Goal: Transaction & Acquisition: Purchase product/service

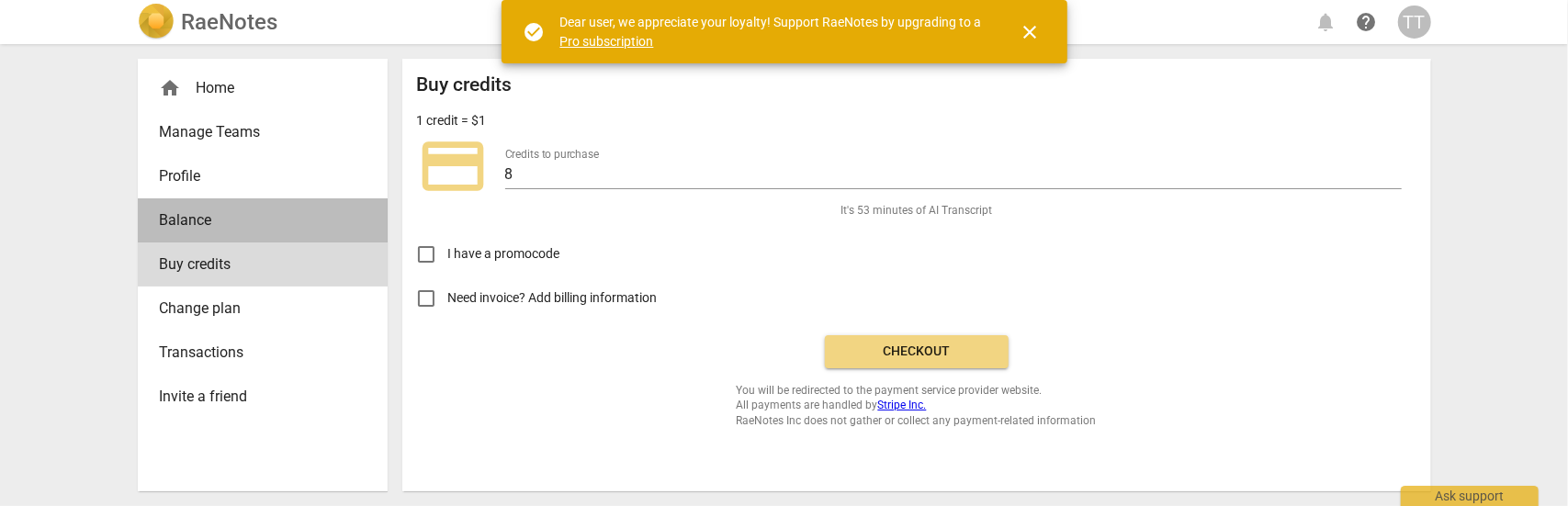
click at [187, 212] on span "Balance" at bounding box center [255, 219] width 191 height 22
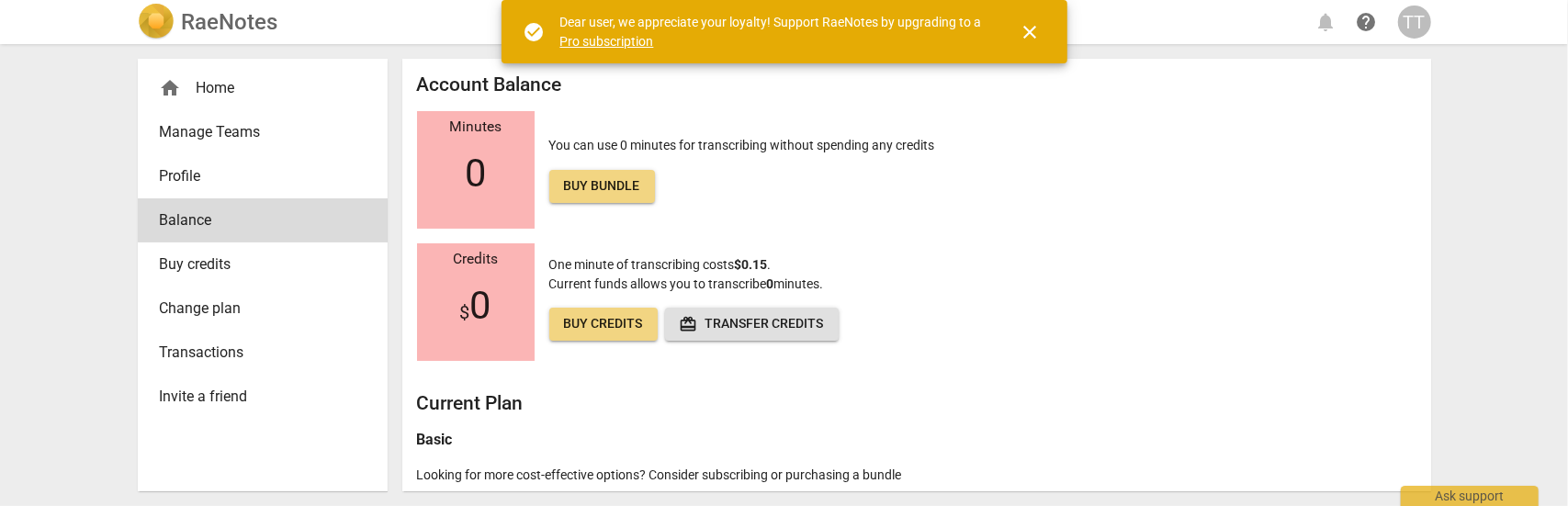
scroll to position [55, 0]
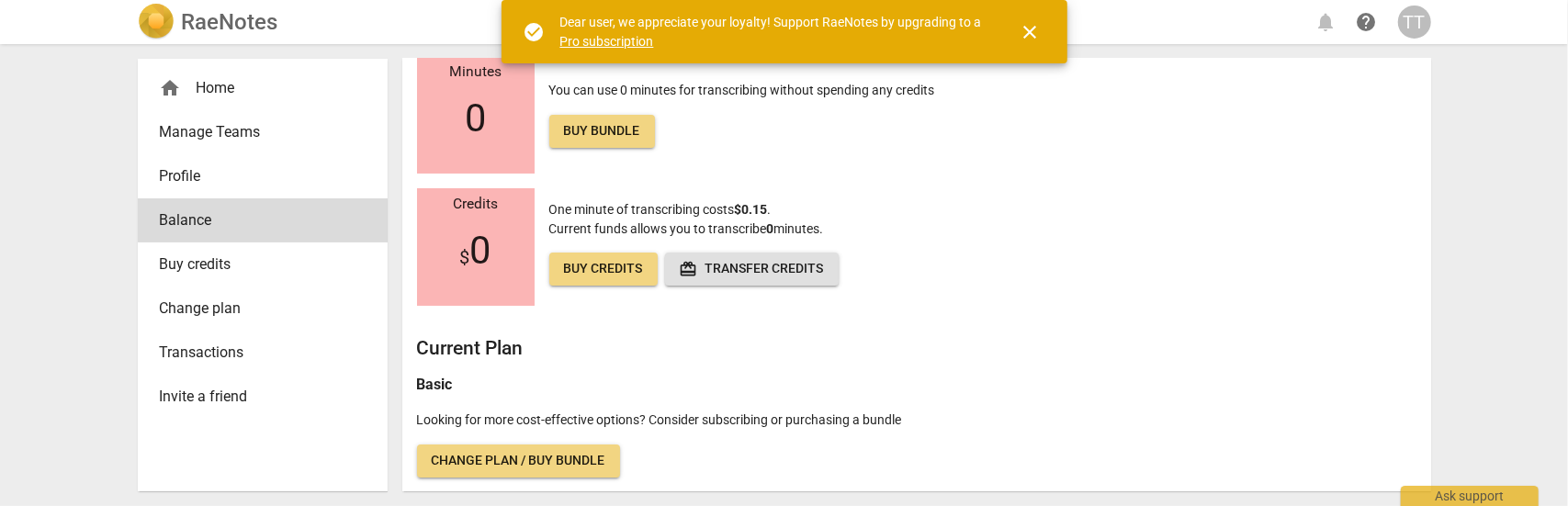
click at [527, 465] on span "Change plan / Buy bundle" at bounding box center [518, 461] width 174 height 18
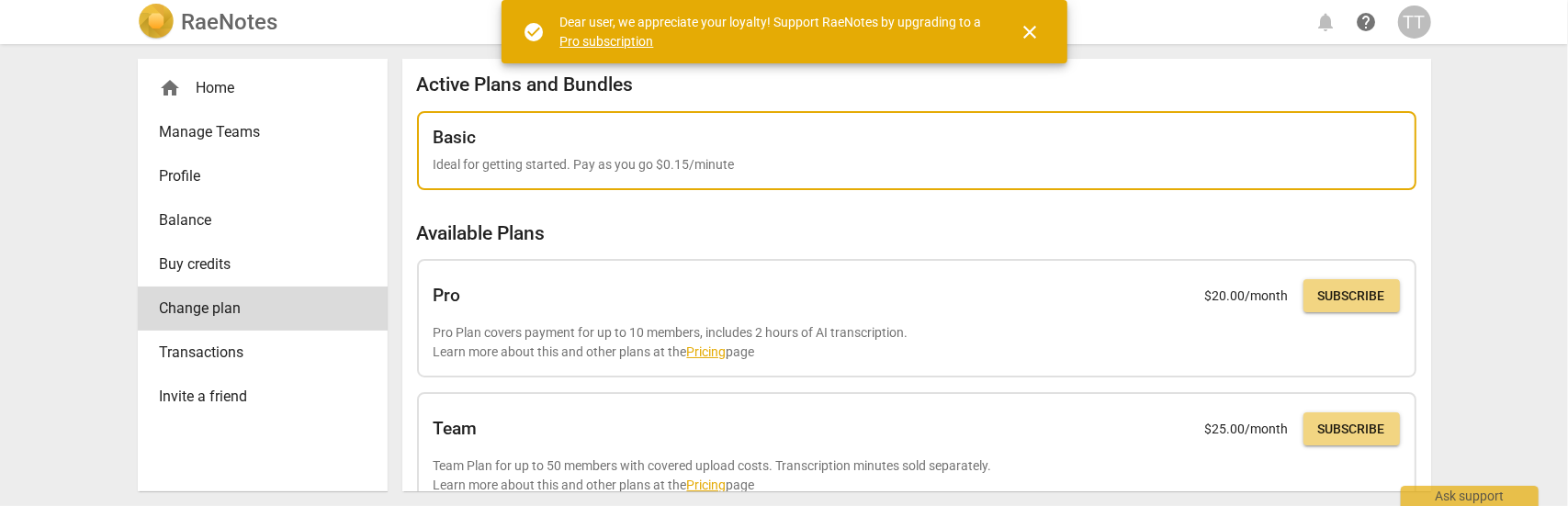
click at [534, 151] on div "Basic Ideal for getting started. Pay as you go $0.15/minute" at bounding box center [916, 151] width 967 height 47
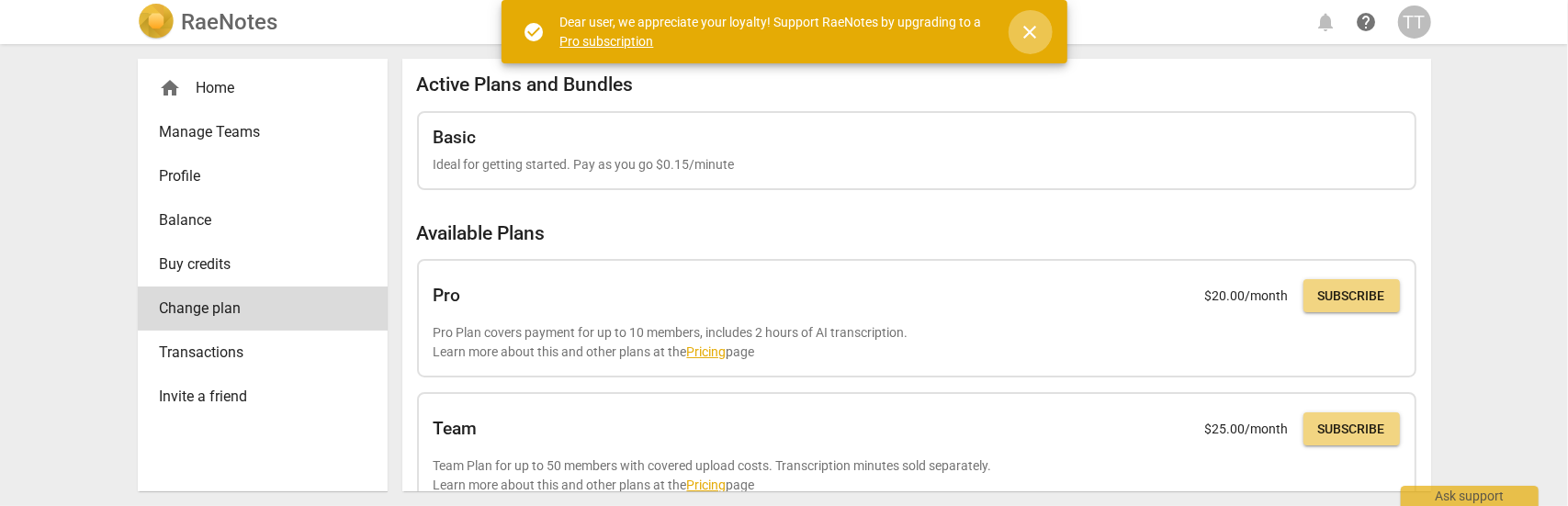
click at [1033, 30] on span "close" at bounding box center [1030, 31] width 22 height 22
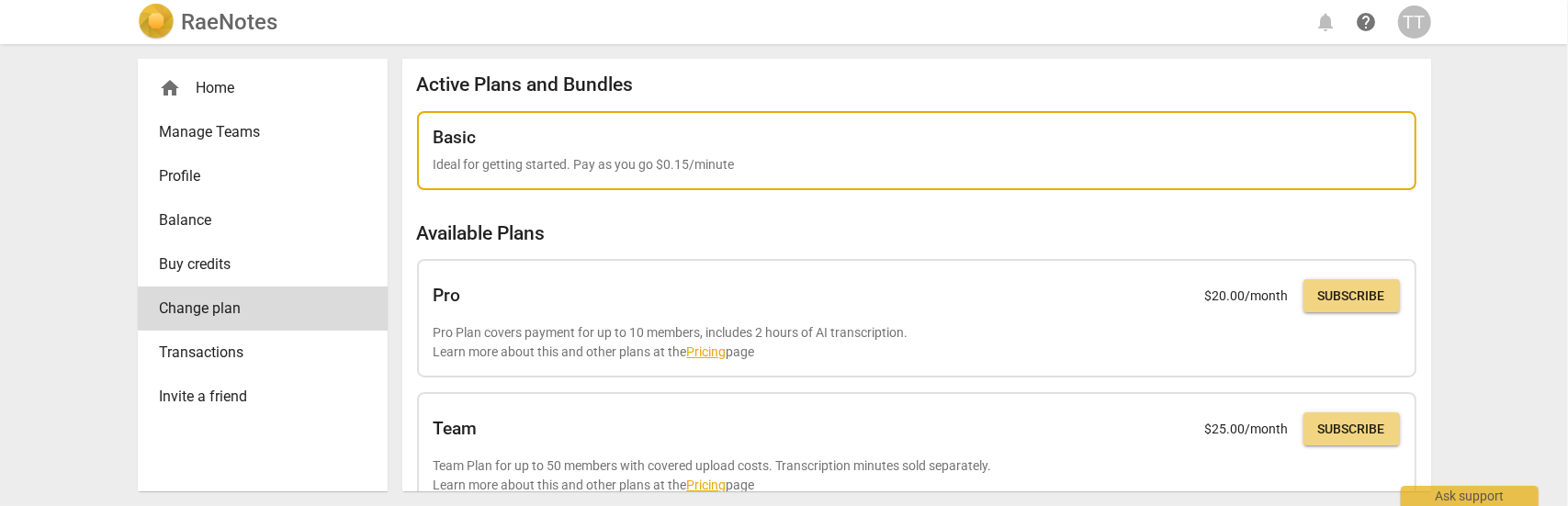
click at [688, 148] on div "Basic Ideal for getting started. Pay as you go $0.15/minute" at bounding box center [916, 151] width 967 height 47
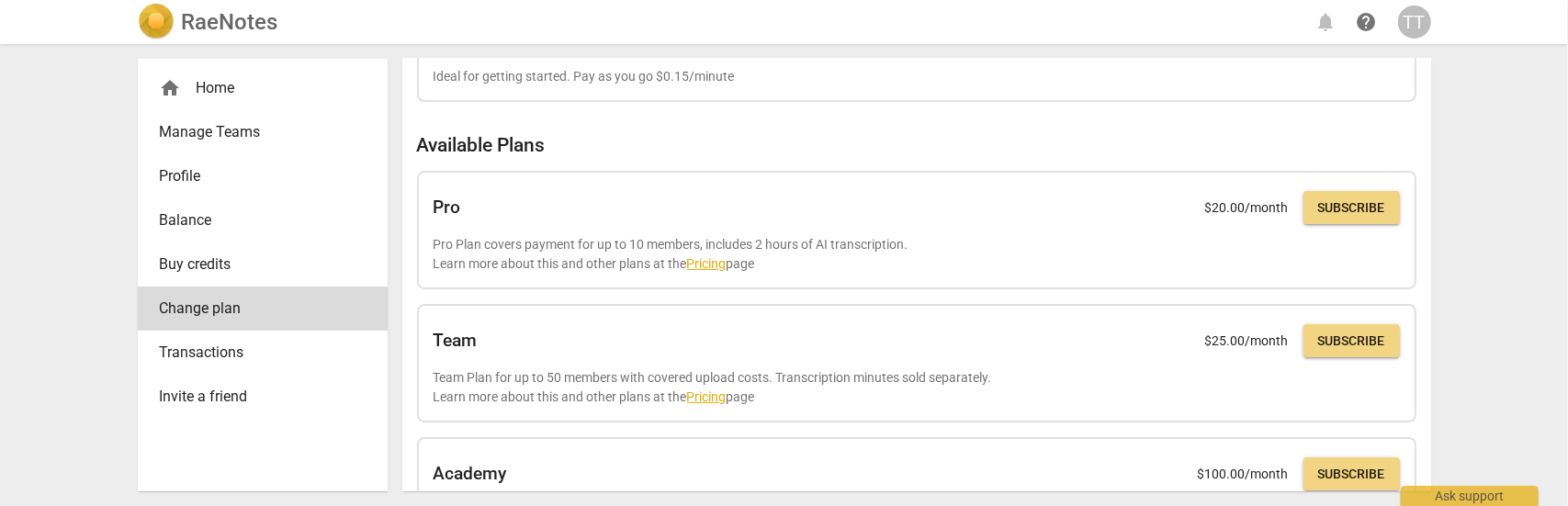
scroll to position [84, 0]
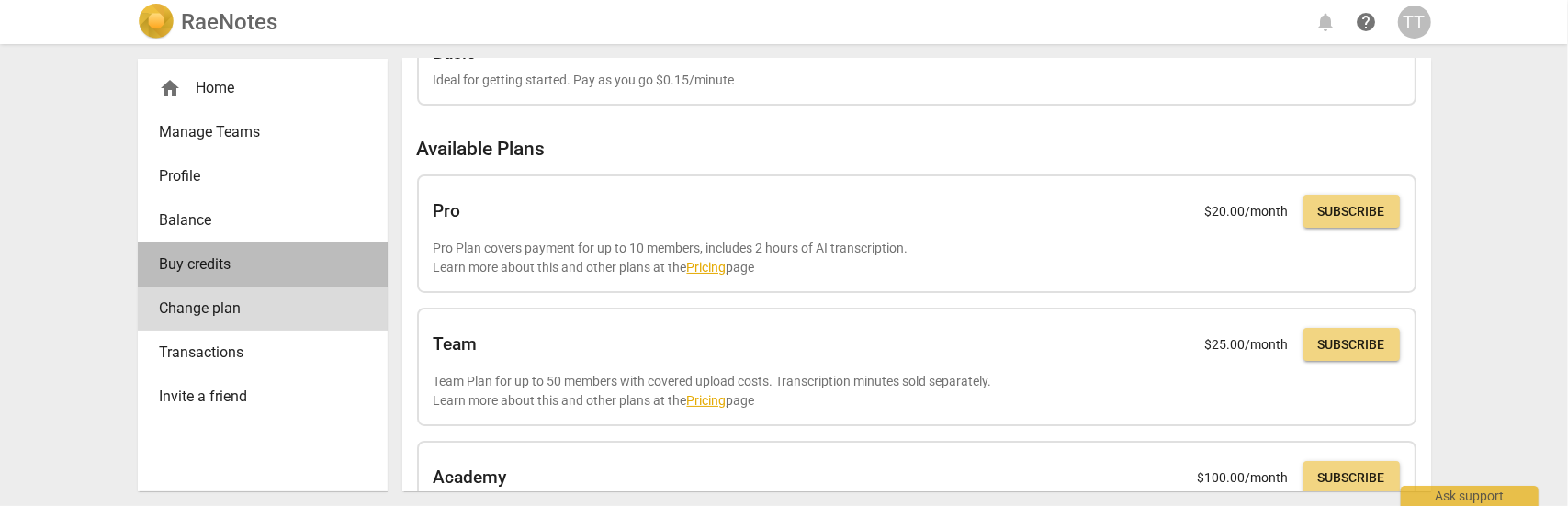
click at [194, 260] on span "Buy credits" at bounding box center [255, 264] width 191 height 22
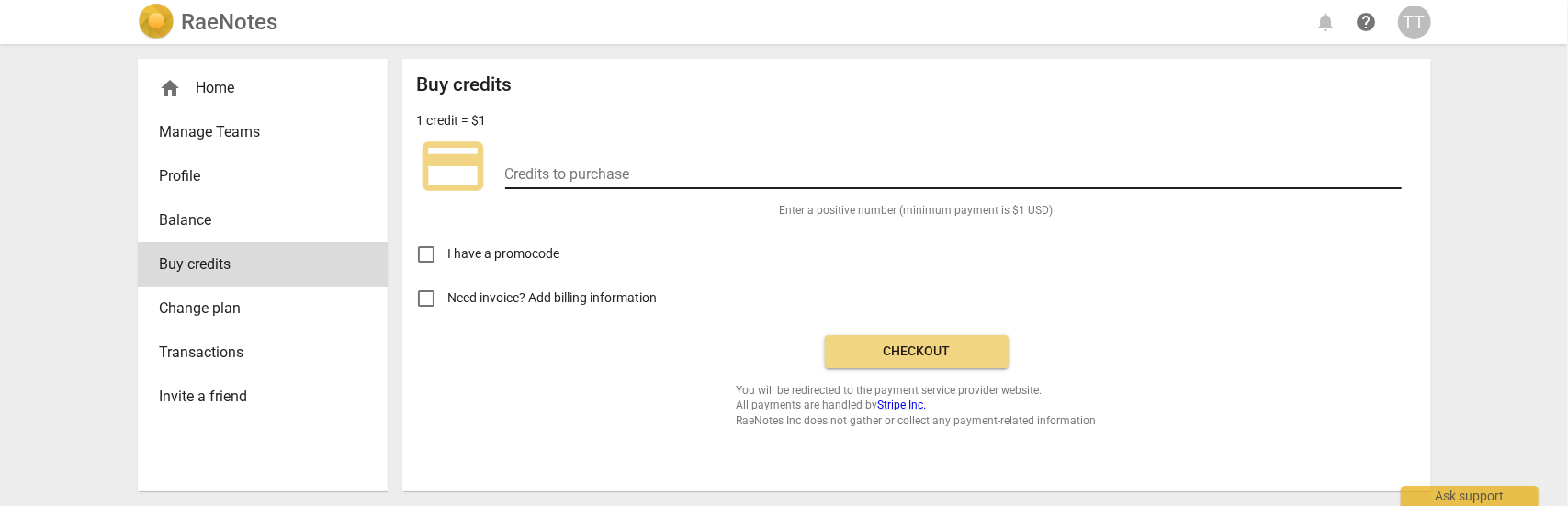
click at [561, 165] on input "number" at bounding box center [953, 176] width 897 height 26
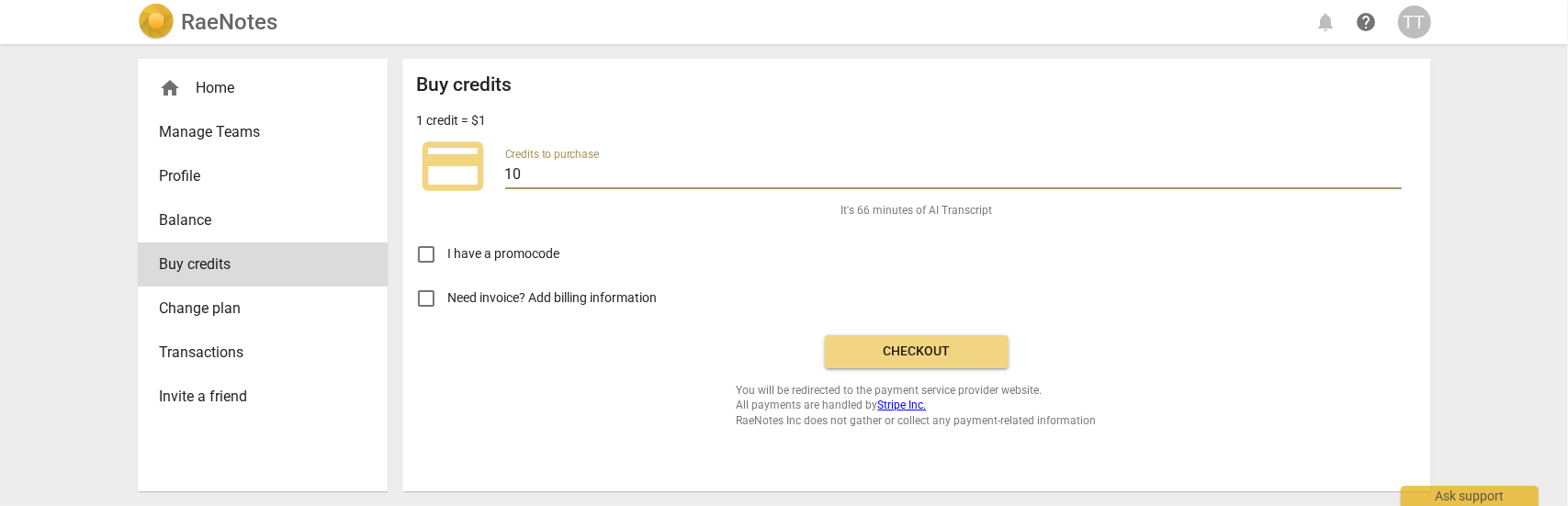
type input "10"
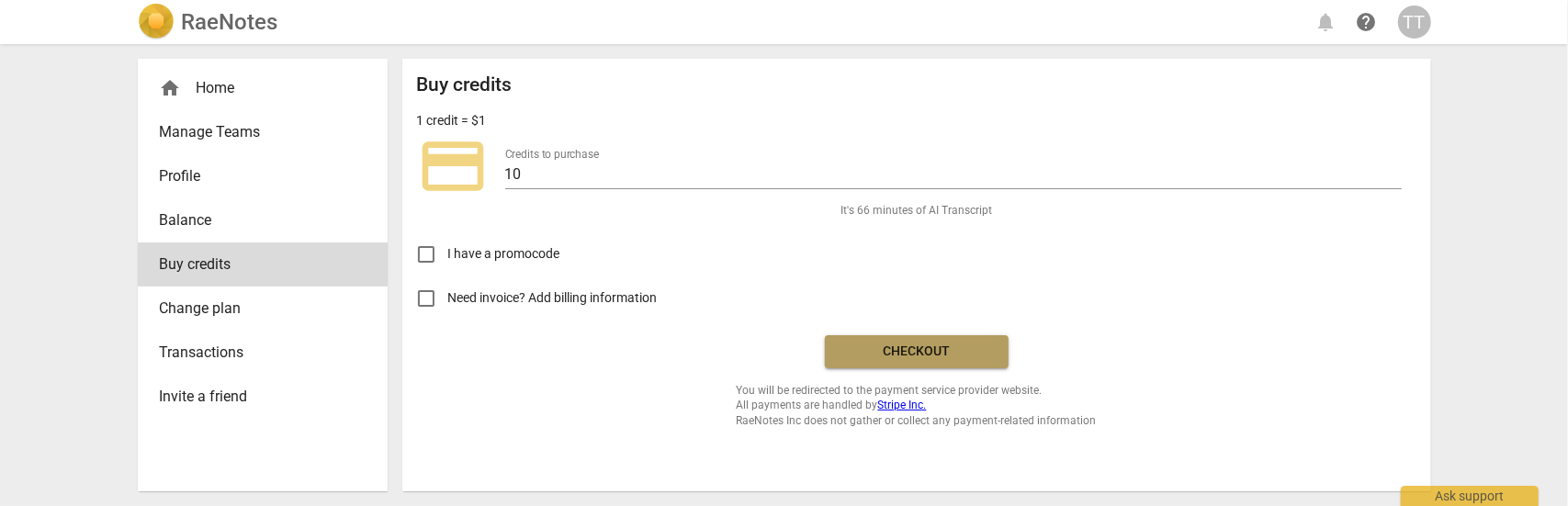
click at [887, 358] on span "Checkout" at bounding box center [916, 351] width 154 height 18
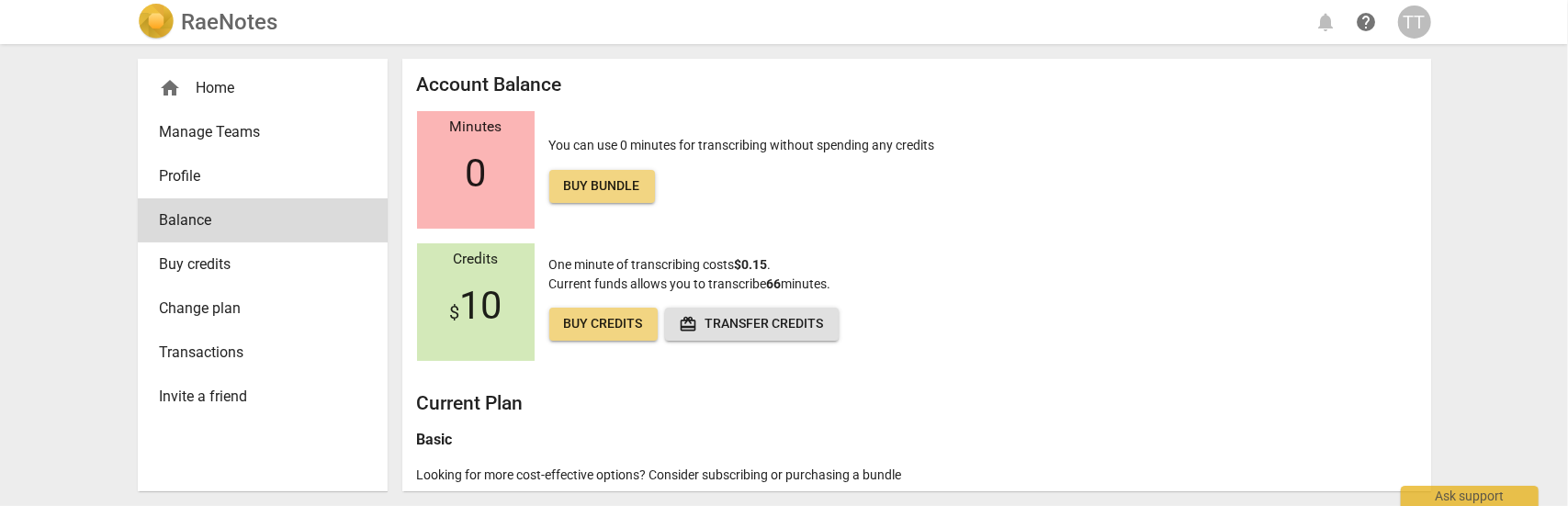
click at [198, 89] on div "home Home" at bounding box center [255, 88] width 191 height 22
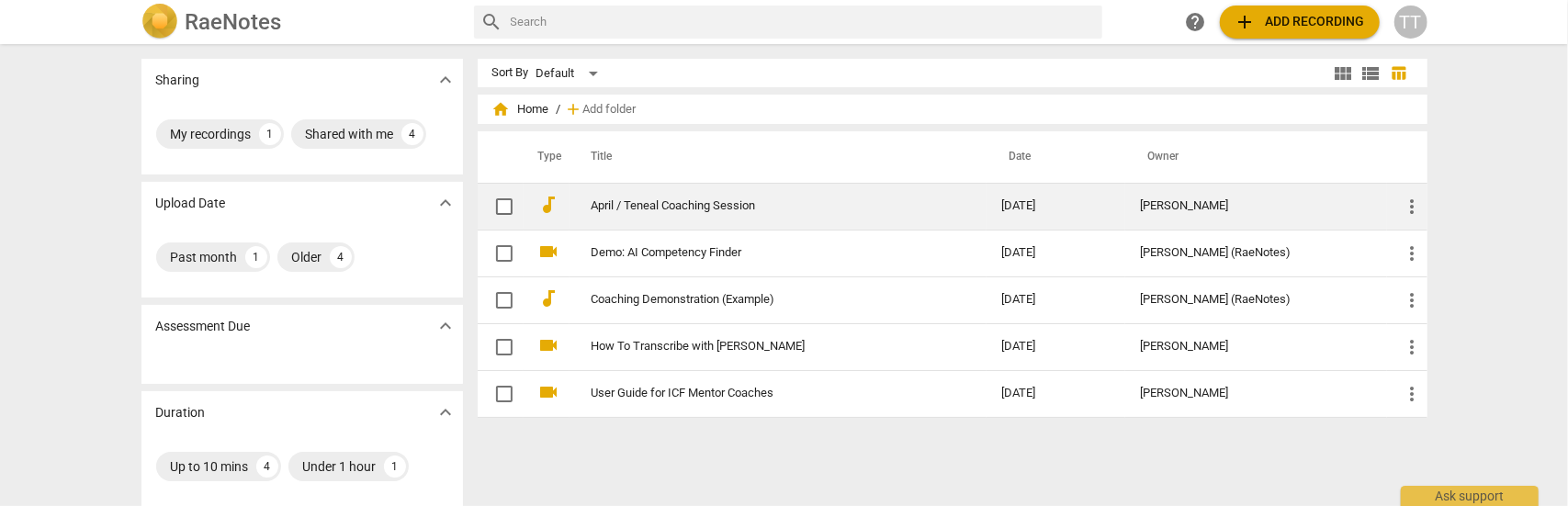
click at [678, 203] on link "April / Teneal Coaching Session" at bounding box center [762, 206] width 343 height 14
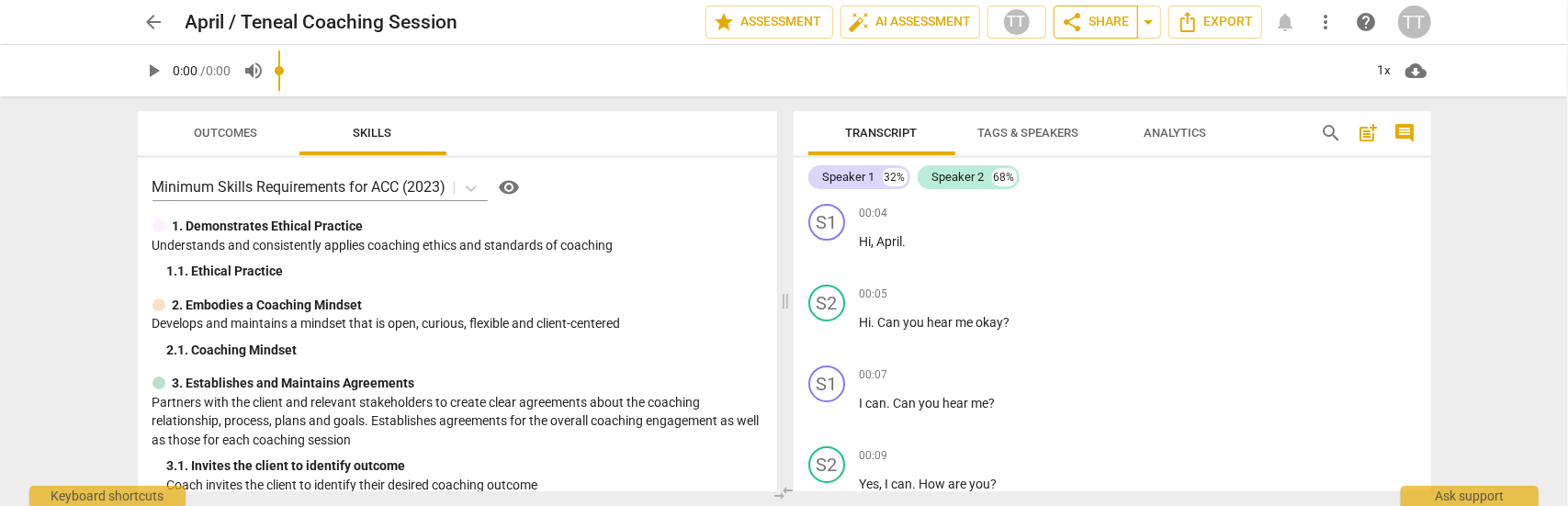
click at [1109, 21] on span "share Share" at bounding box center [1096, 22] width 68 height 22
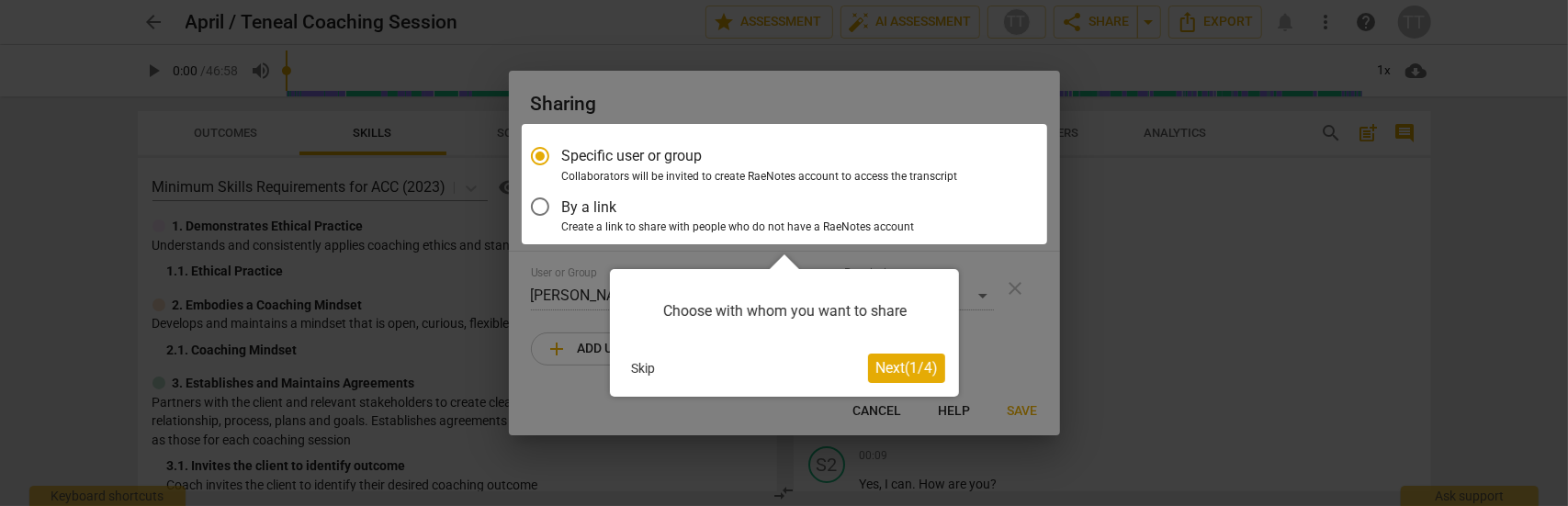
click at [911, 367] on span "Next ( 1 / 4 )" at bounding box center [907, 368] width 62 height 17
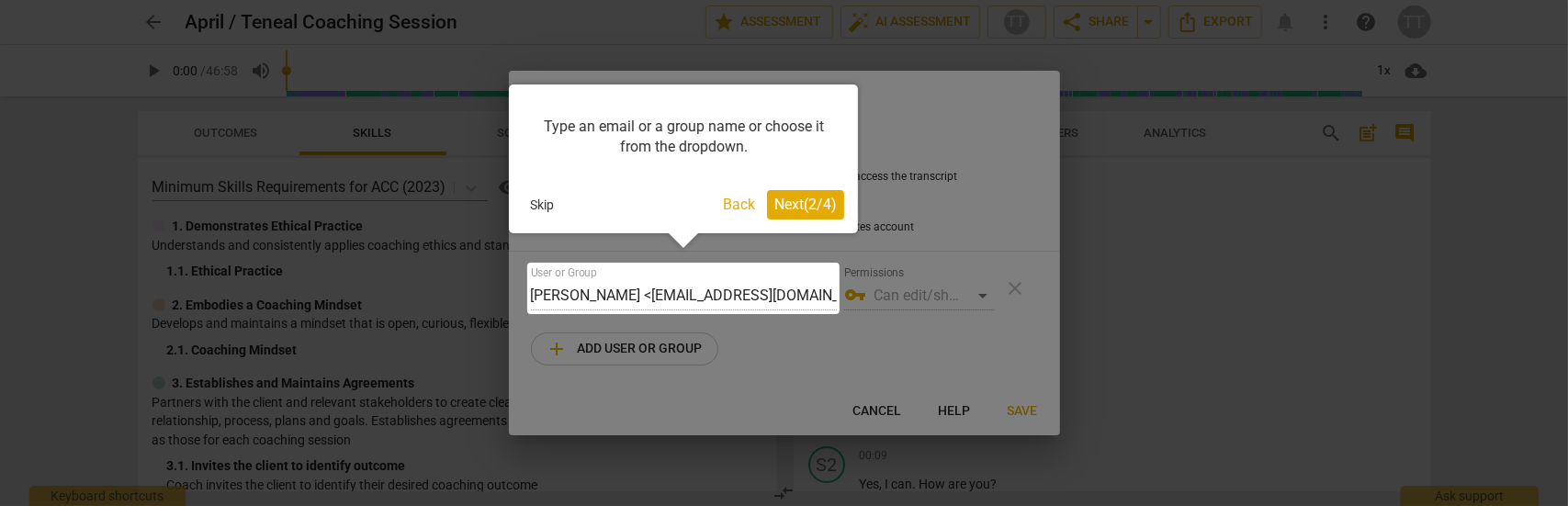
click at [824, 208] on span "Next ( 2 / 4 )" at bounding box center [806, 204] width 62 height 17
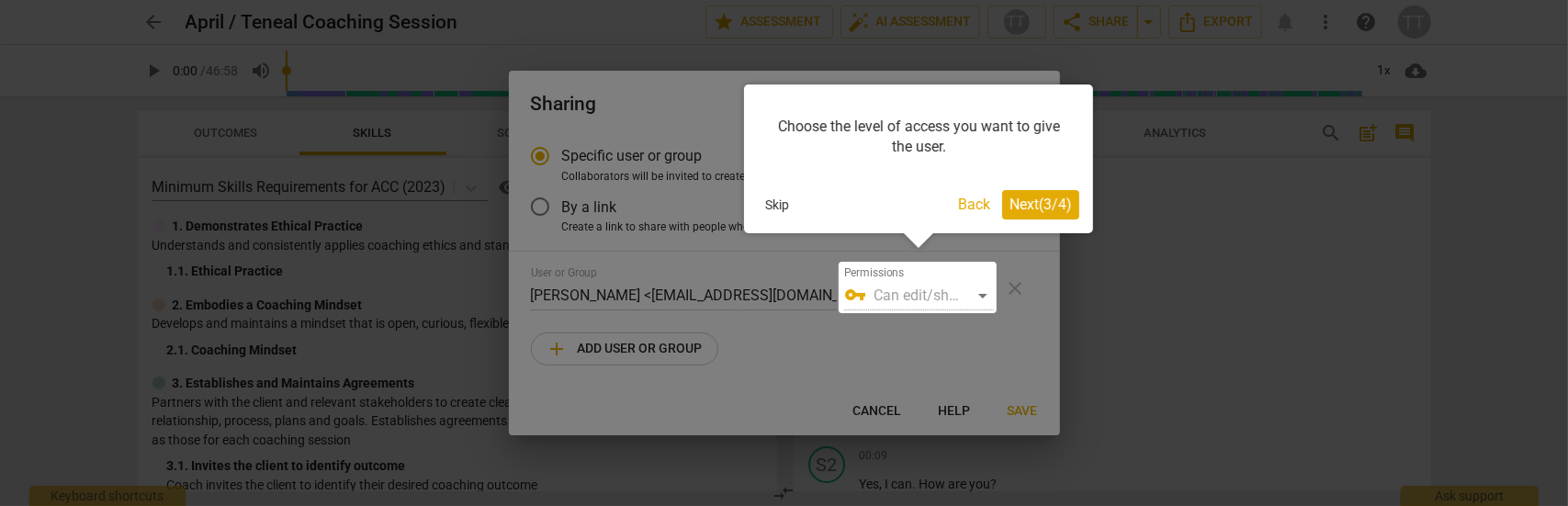
click at [1027, 207] on span "Next ( 3 / 4 )" at bounding box center [1040, 204] width 62 height 17
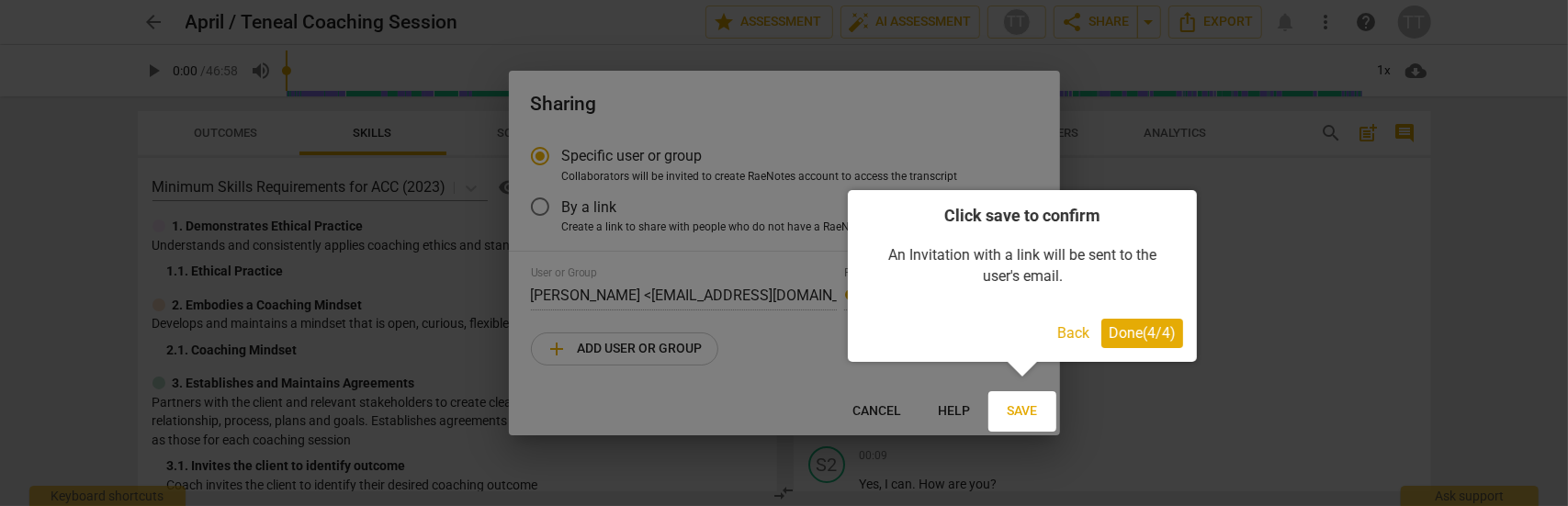
click at [1127, 333] on span "Done ( 4 / 4 )" at bounding box center [1141, 333] width 67 height 17
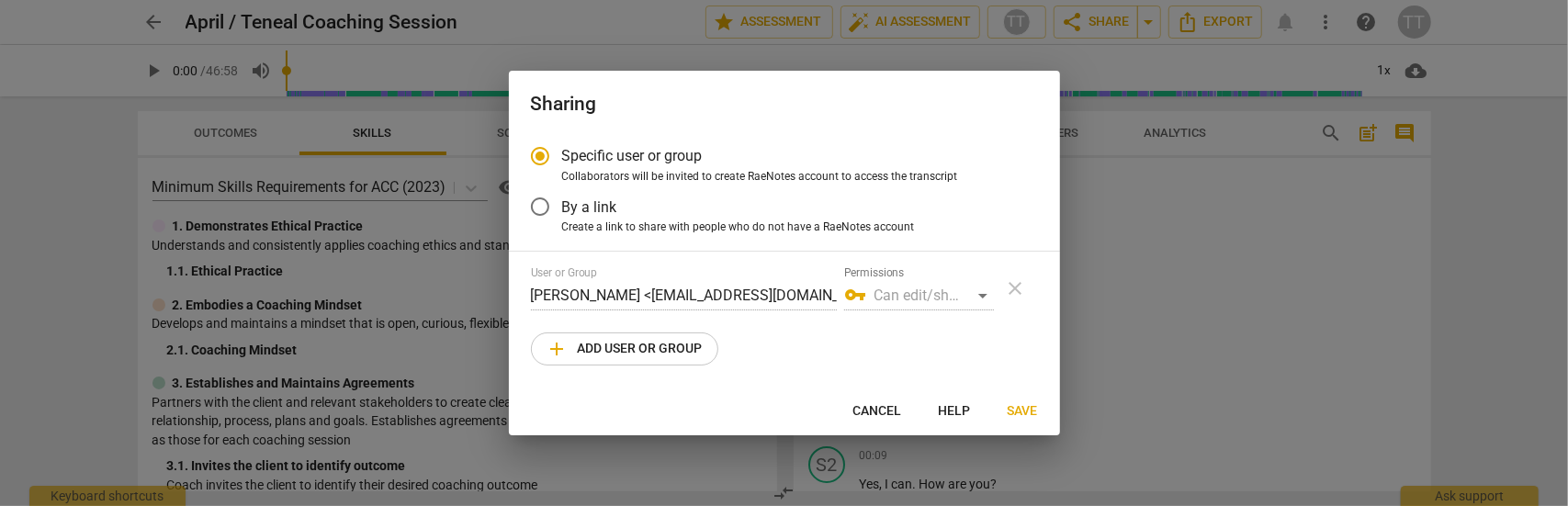
click at [979, 300] on div "vpn_key Can edit/share" at bounding box center [919, 295] width 149 height 29
click at [979, 298] on div "vpn_key Can edit/share" at bounding box center [919, 295] width 149 height 29
click at [684, 345] on span "add Add user or group" at bounding box center [624, 348] width 156 height 22
radio input "false"
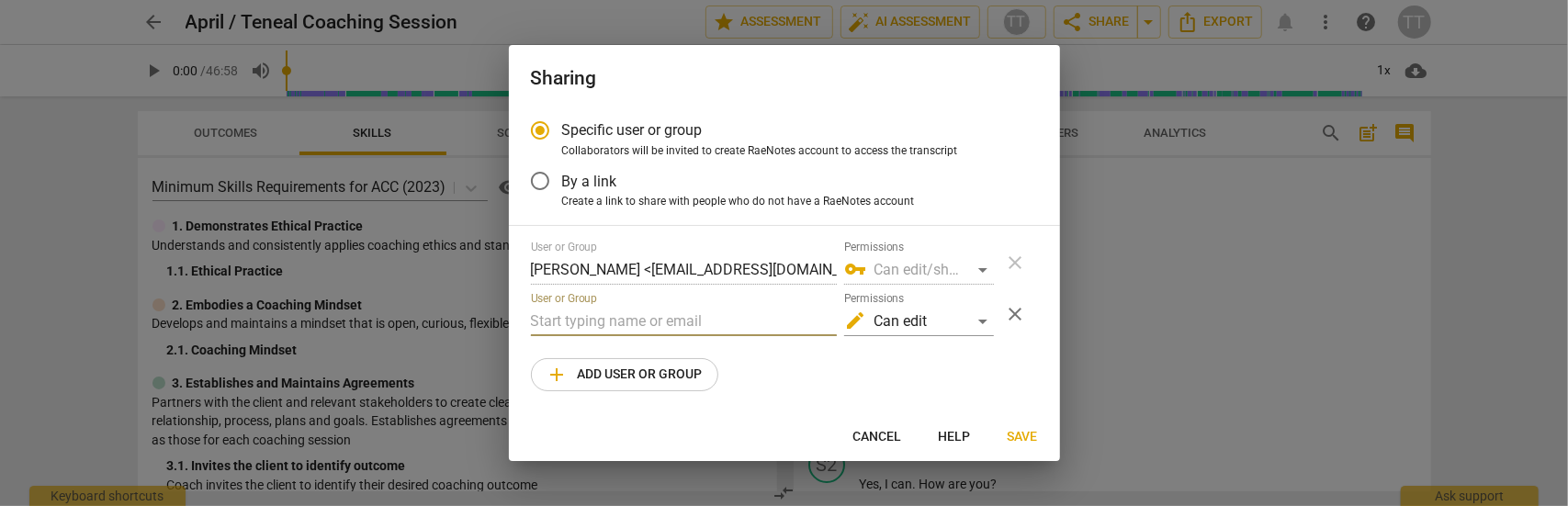
click at [652, 318] on input "text" at bounding box center [683, 321] width 305 height 29
type input "b"
paste input "barbara@expanded-focus.com"
type input "barbara@expanded-focus.com"
click at [981, 325] on div "edit Can edit" at bounding box center [919, 321] width 149 height 29
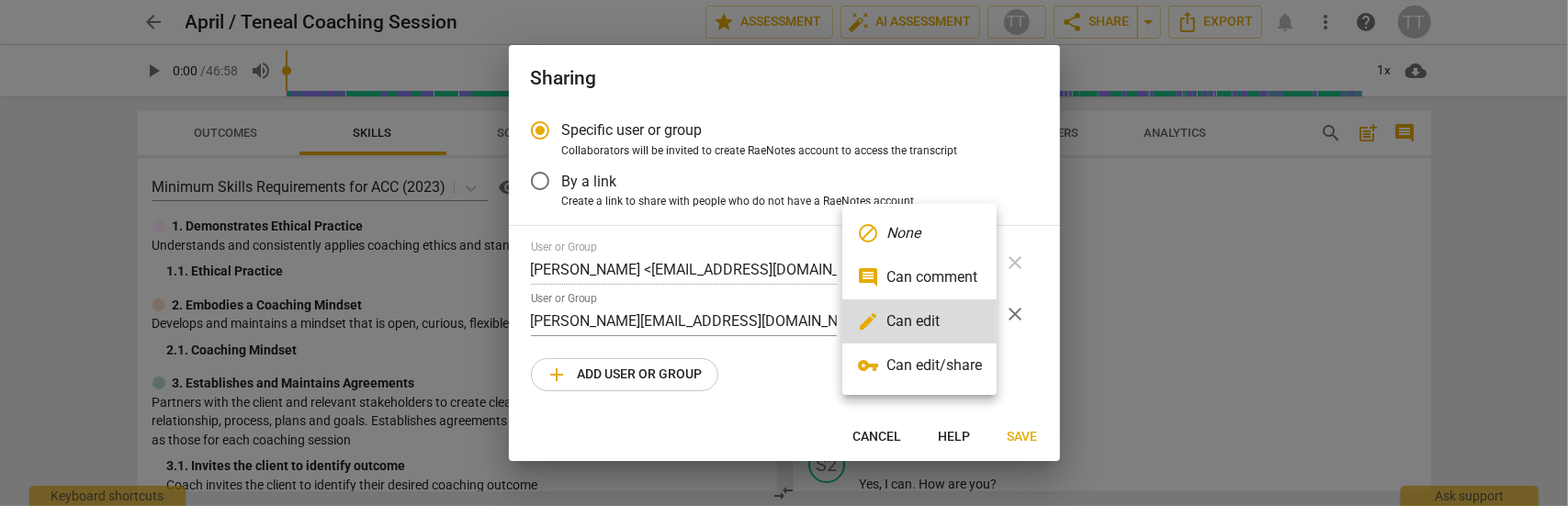
click at [946, 281] on li "comment Can comment" at bounding box center [919, 277] width 154 height 44
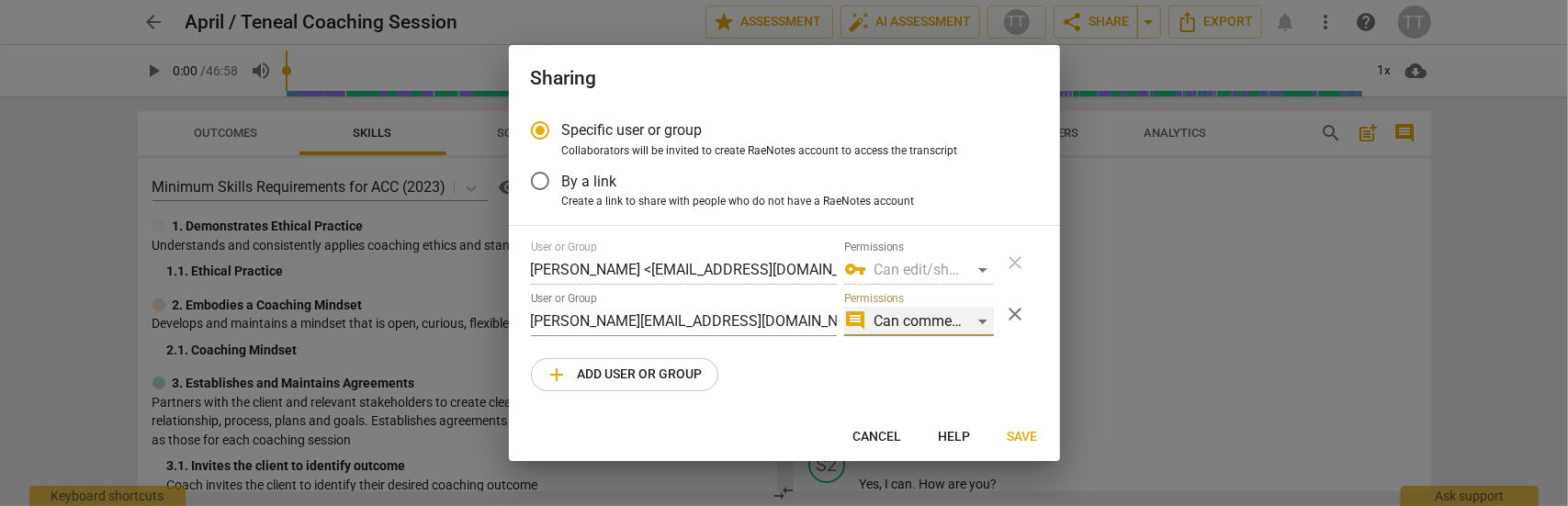
click at [961, 323] on div "comment Can comment" at bounding box center [919, 321] width 149 height 29
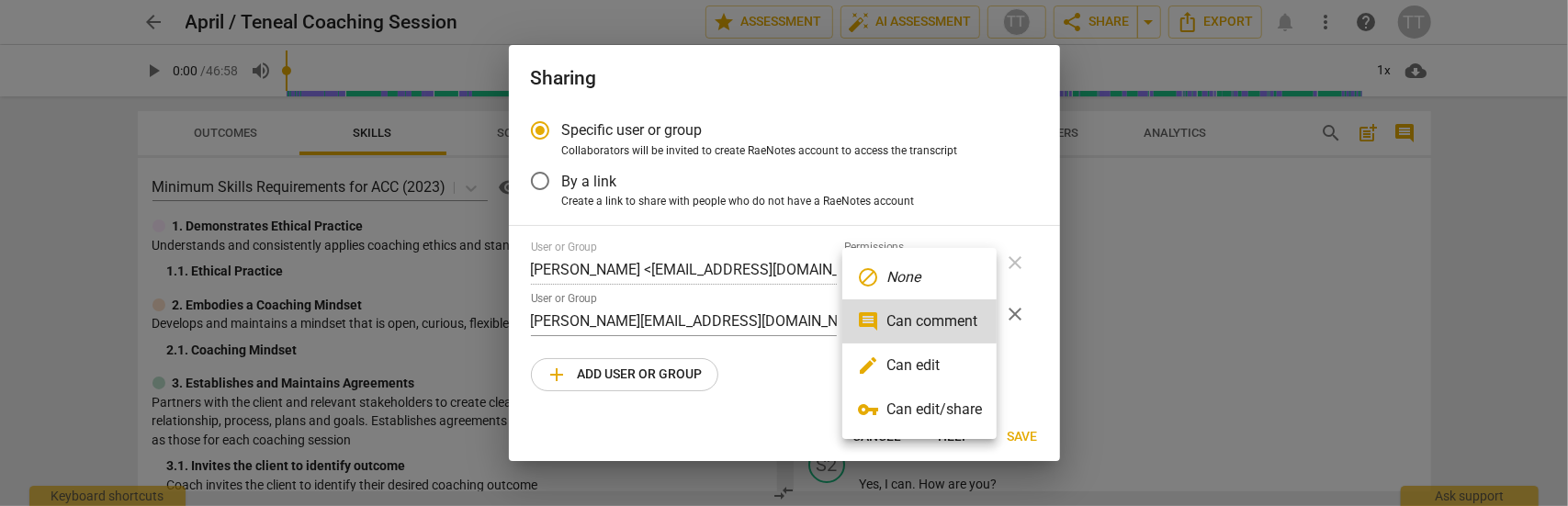
click at [929, 371] on li "edit Can edit" at bounding box center [919, 365] width 154 height 44
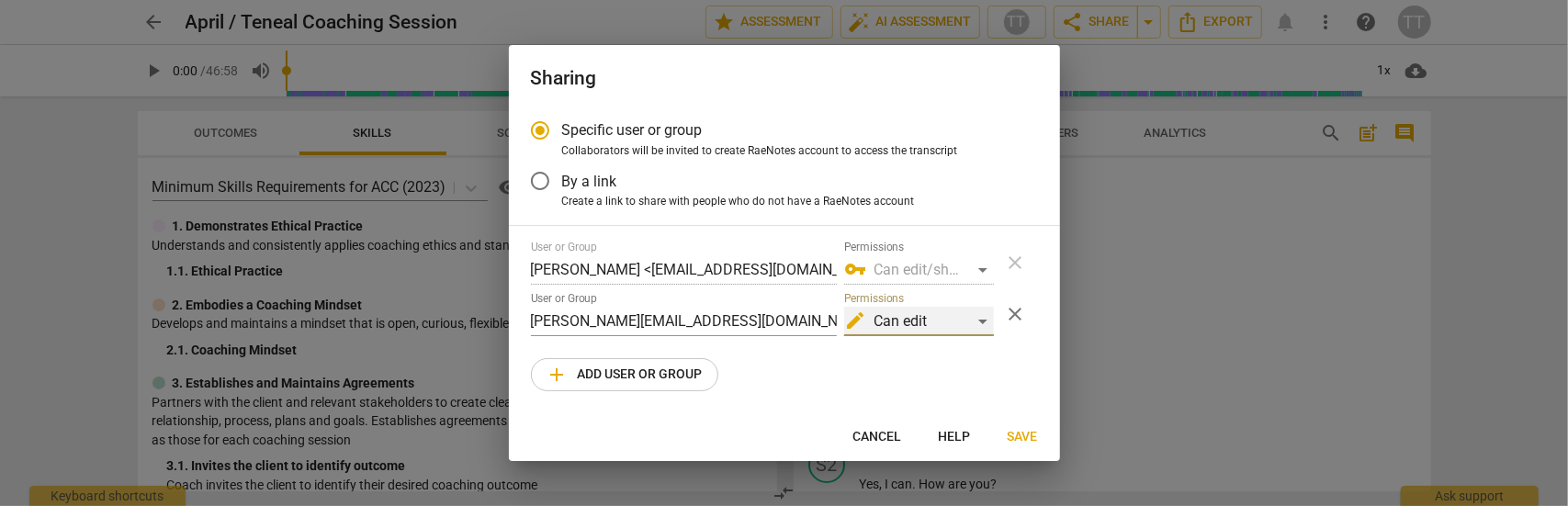
click at [986, 317] on div "edit Can edit" at bounding box center [919, 321] width 149 height 29
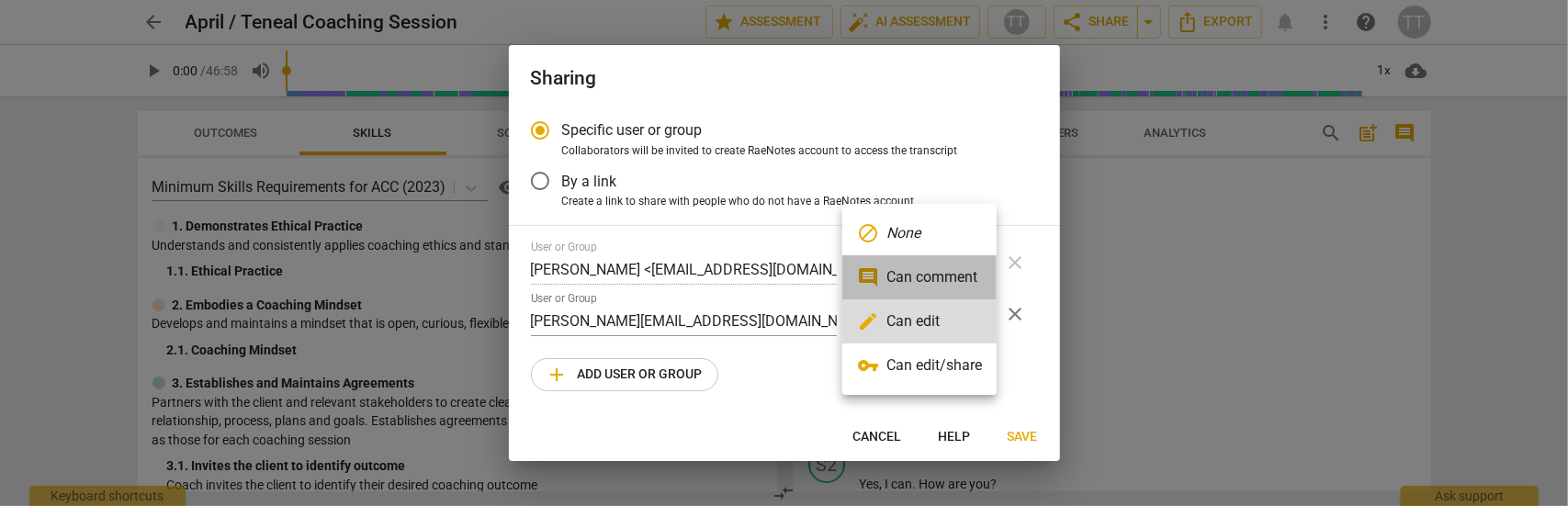
click at [965, 280] on li "comment Can comment" at bounding box center [919, 277] width 154 height 44
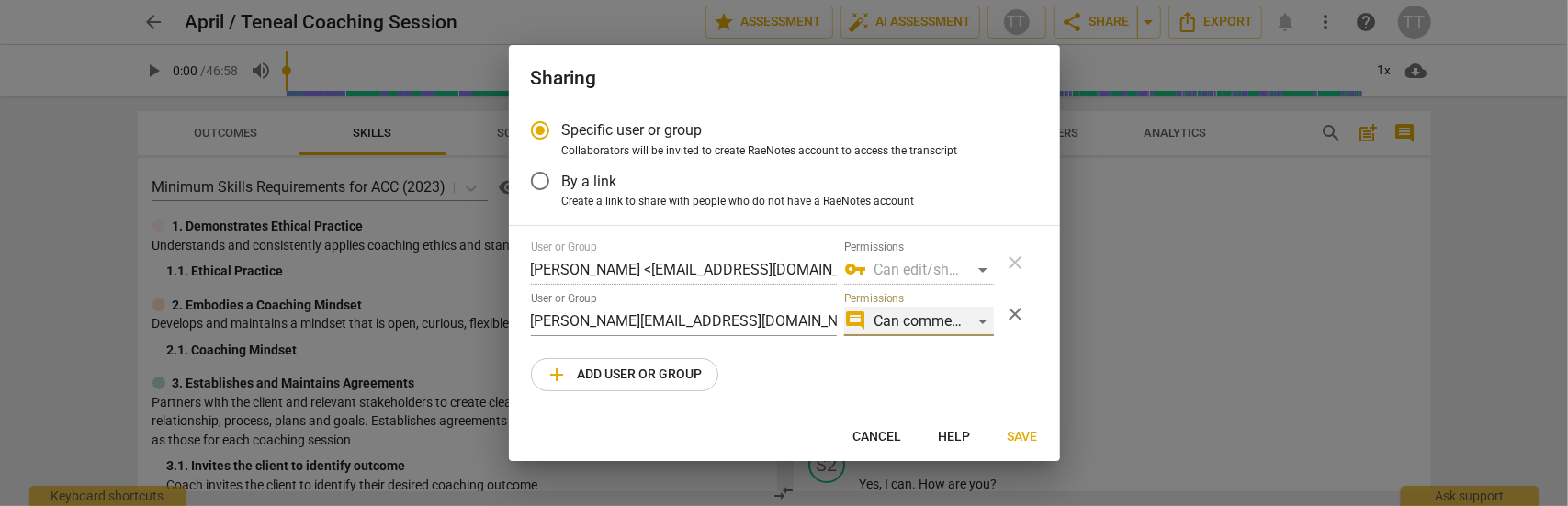
click at [976, 329] on div "comment Can comment" at bounding box center [919, 321] width 149 height 29
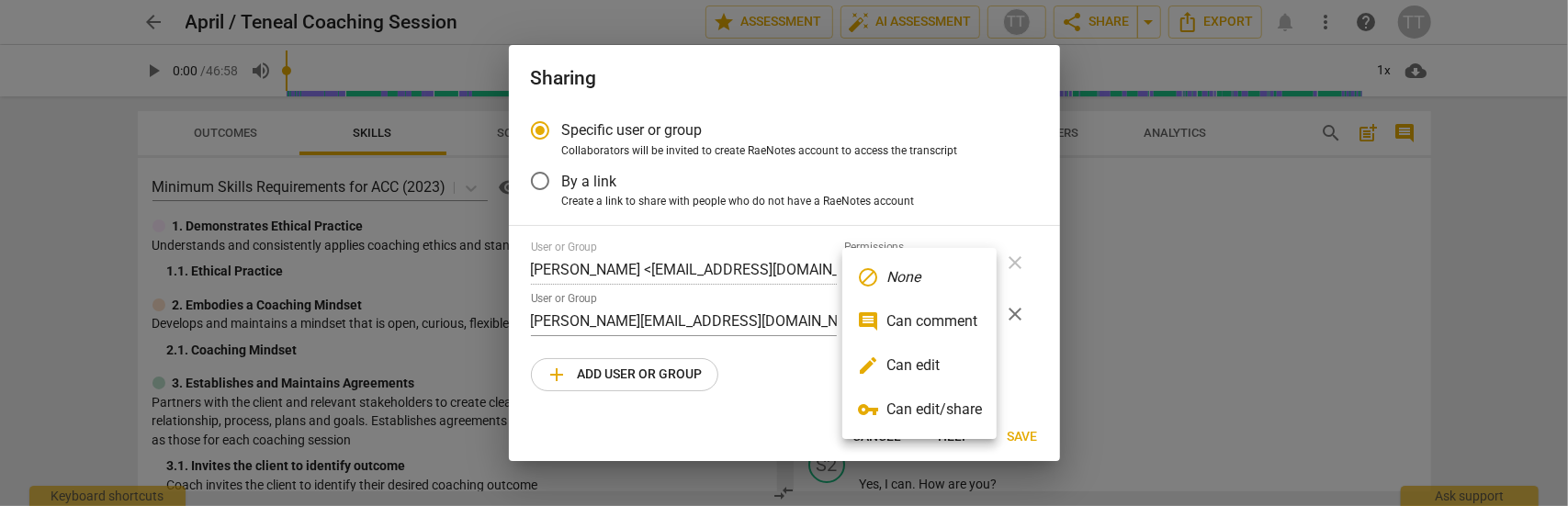
click at [953, 325] on li "comment Can comment" at bounding box center [919, 322] width 154 height 44
radio input "false"
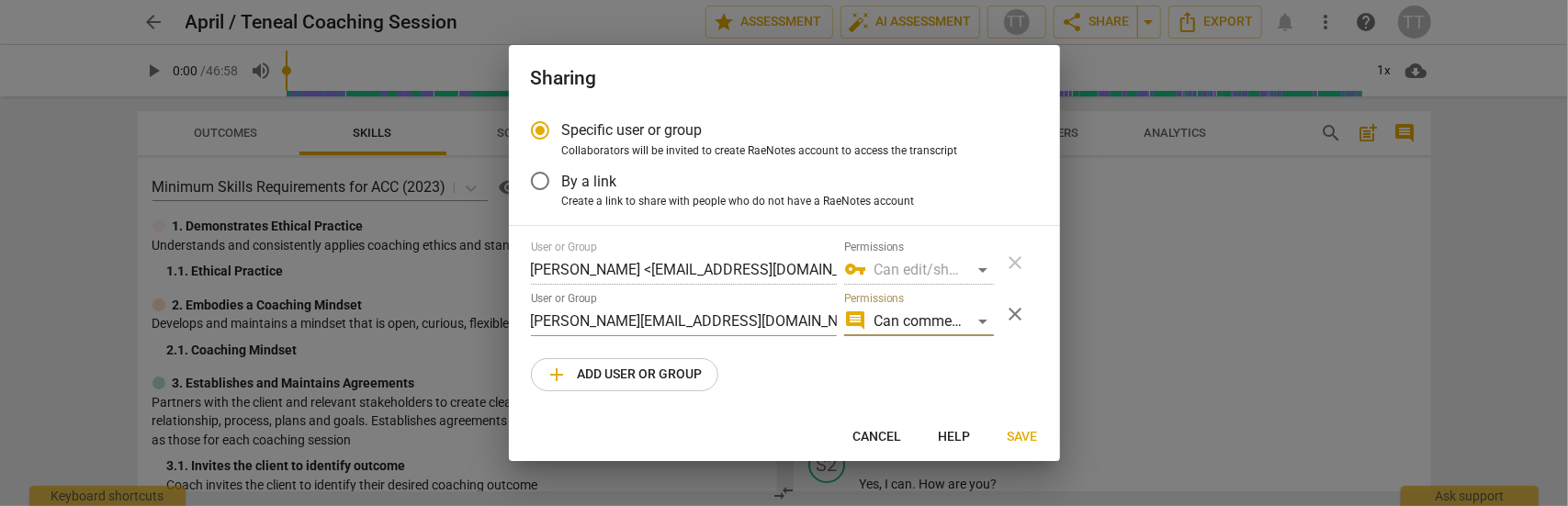
click at [1023, 436] on span "Save" at bounding box center [1022, 437] width 30 height 18
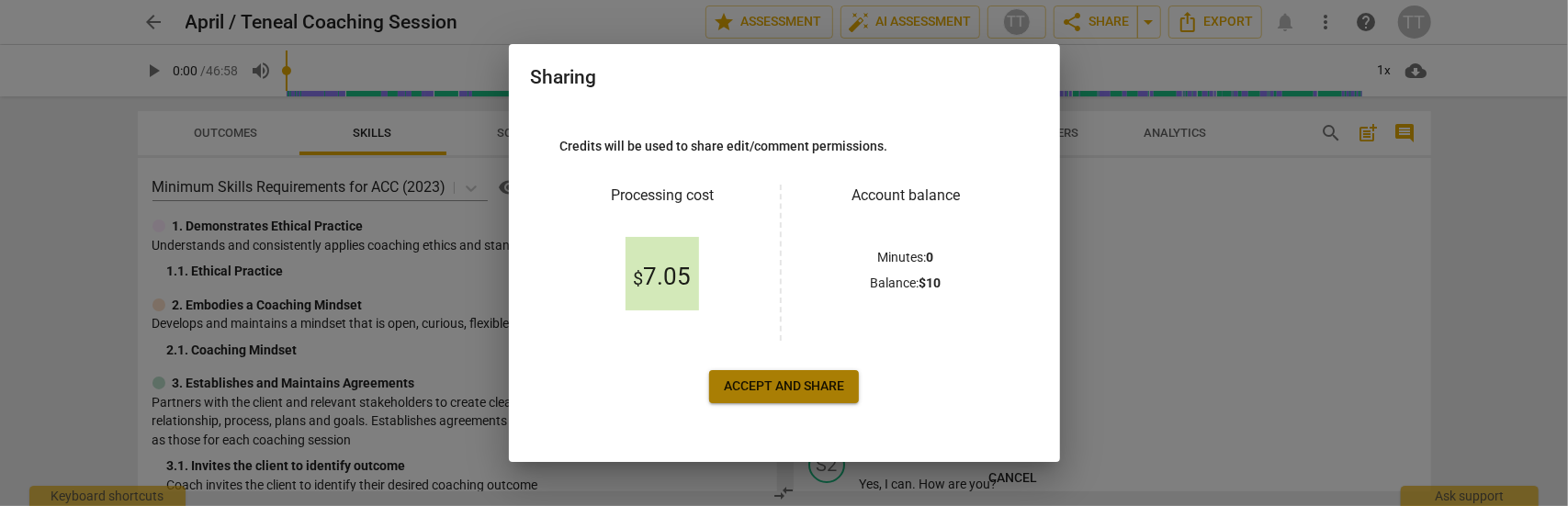
click at [784, 395] on span "Accept and share" at bounding box center [783, 386] width 120 height 18
